Goal: Task Accomplishment & Management: Manage account settings

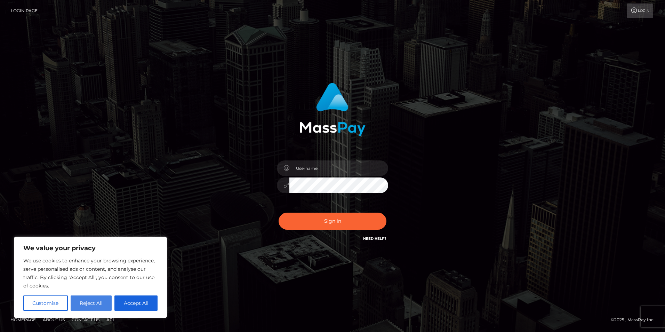
click at [96, 308] on button "Reject All" at bounding box center [91, 302] width 41 height 15
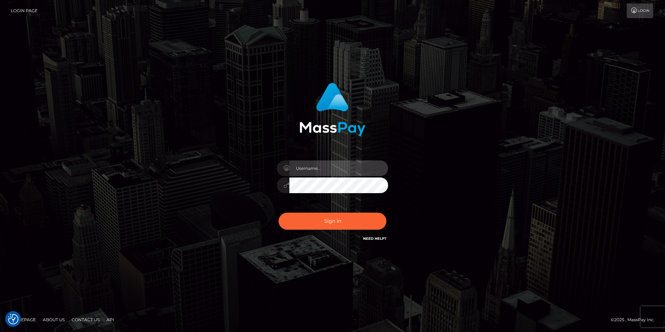
click at [324, 168] on input "text" at bounding box center [338, 168] width 99 height 16
type input "[EMAIL_ADDRESS][DOMAIN_NAME]"
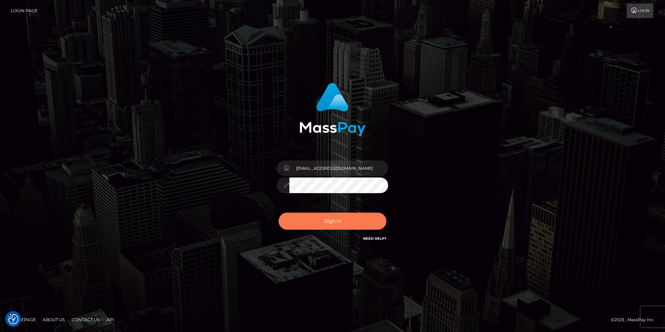
click at [334, 221] on button "Sign in" at bounding box center [333, 220] width 108 height 17
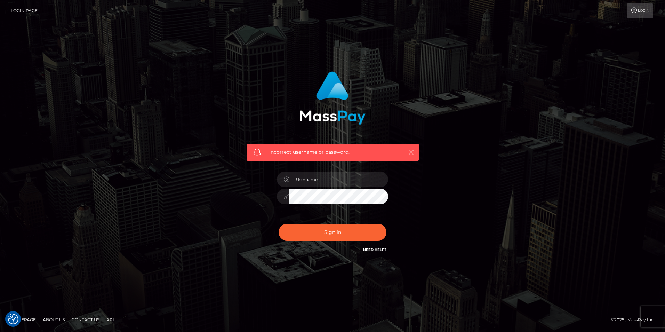
click at [412, 151] on icon "button" at bounding box center [411, 152] width 7 height 7
click at [411, 150] on icon "button" at bounding box center [411, 152] width 7 height 7
click at [416, 150] on div "Incorrect username or password." at bounding box center [333, 152] width 172 height 17
click at [408, 152] on icon "button" at bounding box center [411, 152] width 7 height 7
